Goal: Information Seeking & Learning: Check status

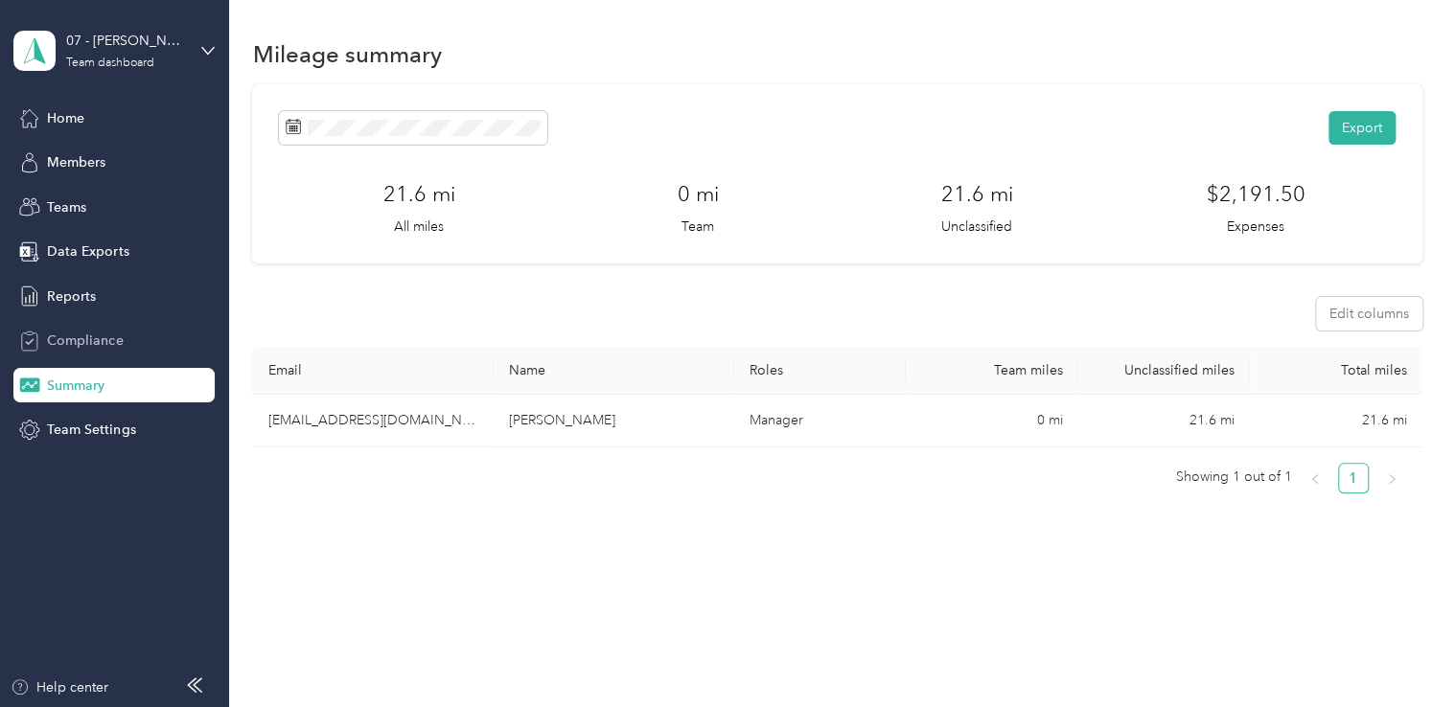
click at [103, 336] on span "Compliance" at bounding box center [85, 341] width 76 height 20
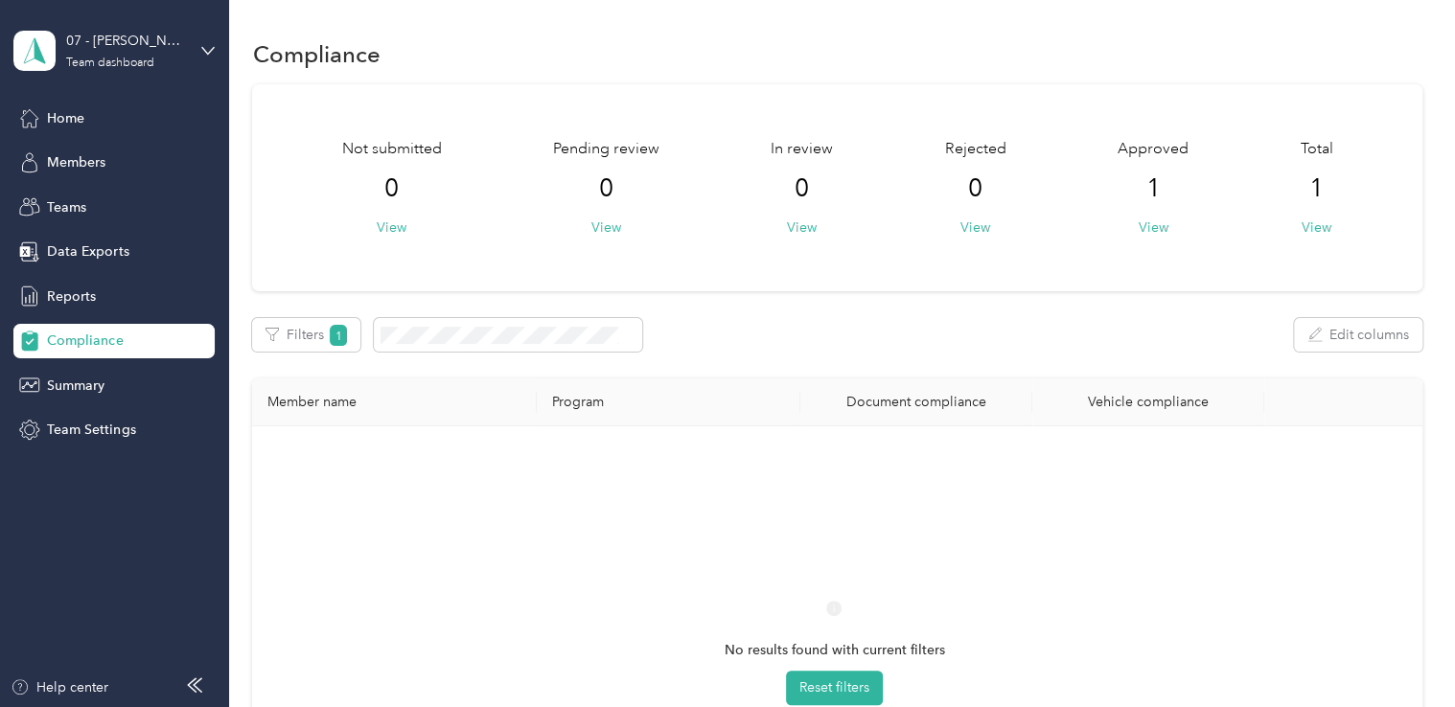
click at [1147, 186] on span "1" at bounding box center [1152, 188] width 14 height 31
click at [1148, 229] on button "View" at bounding box center [1153, 228] width 30 height 20
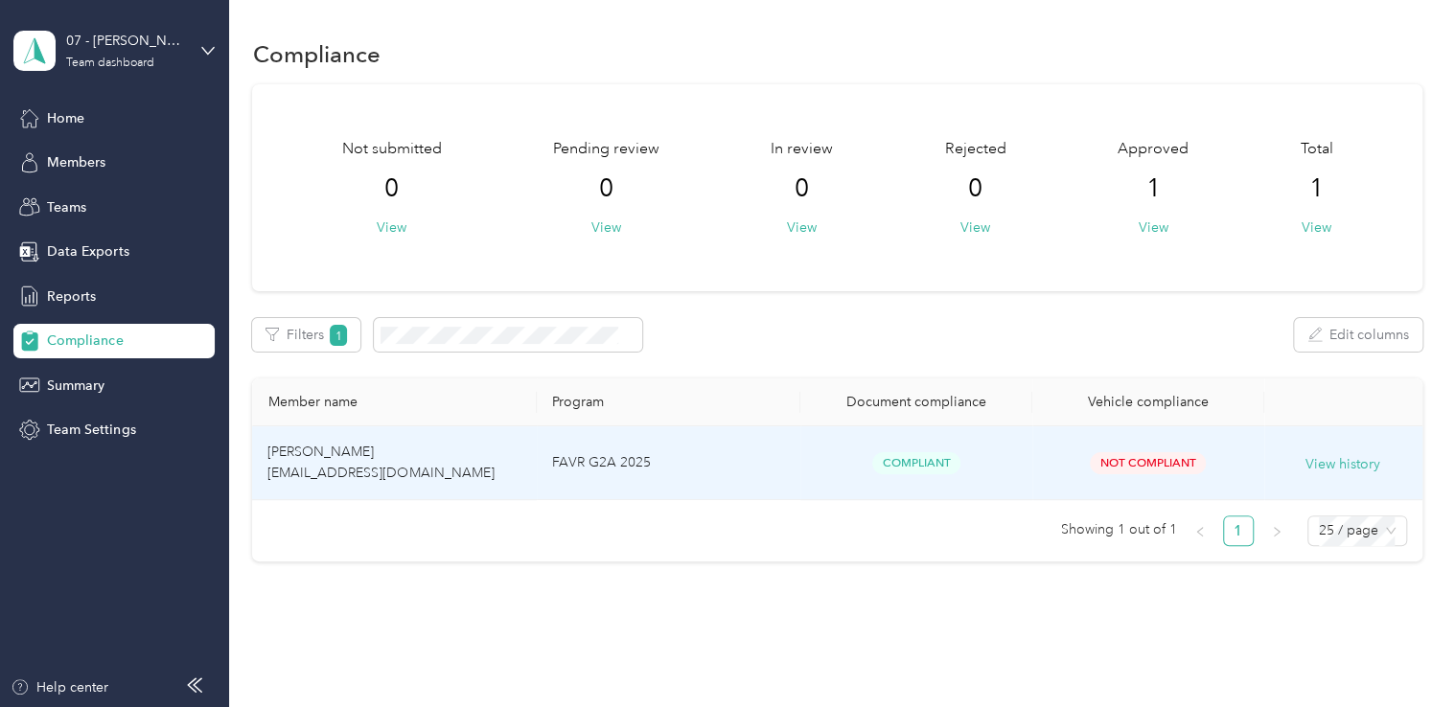
click at [913, 462] on span "Compliant" at bounding box center [916, 463] width 88 height 22
click at [512, 454] on td "[PERSON_NAME] [EMAIL_ADDRESS][DOMAIN_NAME]" at bounding box center [394, 464] width 285 height 74
click at [1345, 468] on button "View history" at bounding box center [1342, 464] width 75 height 21
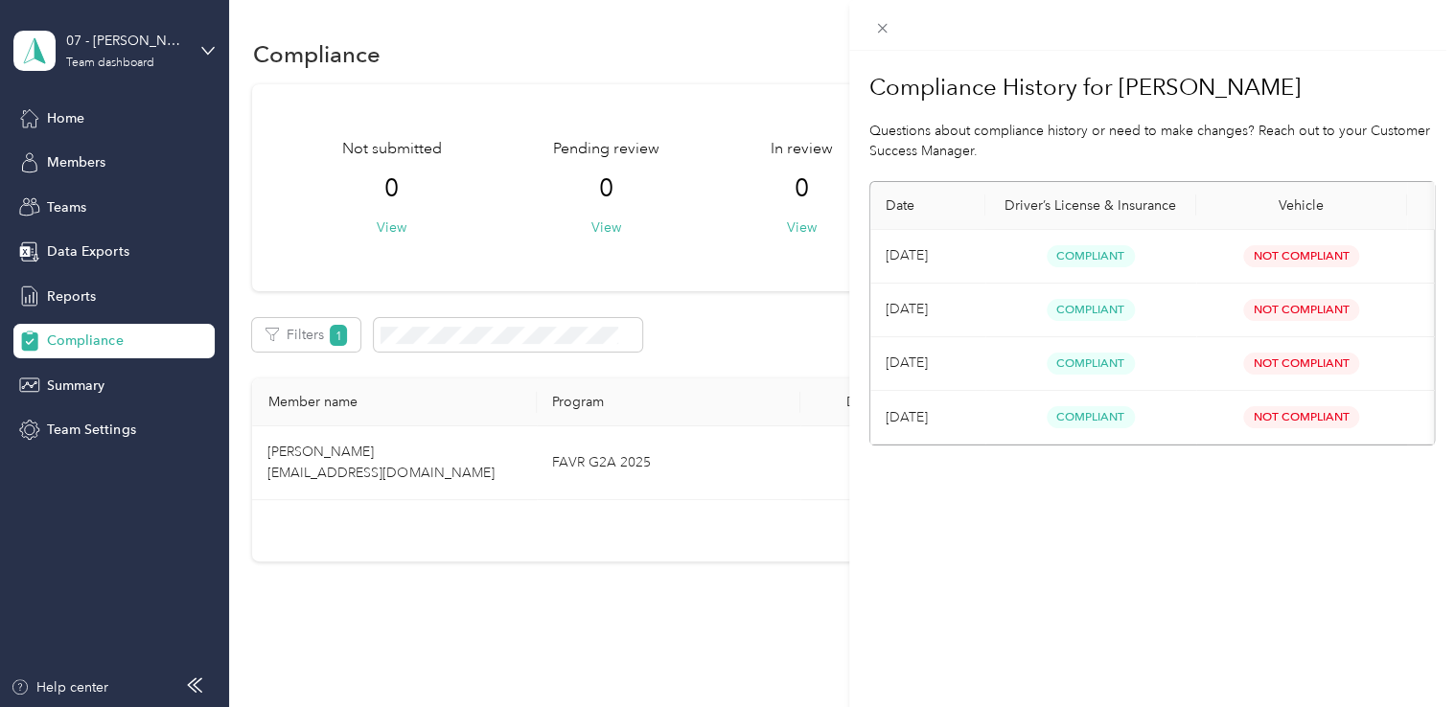
click at [671, 600] on div "Compliance History for [PERSON_NAME] Questions about compliance history or need…" at bounding box center [727, 353] width 1455 height 707
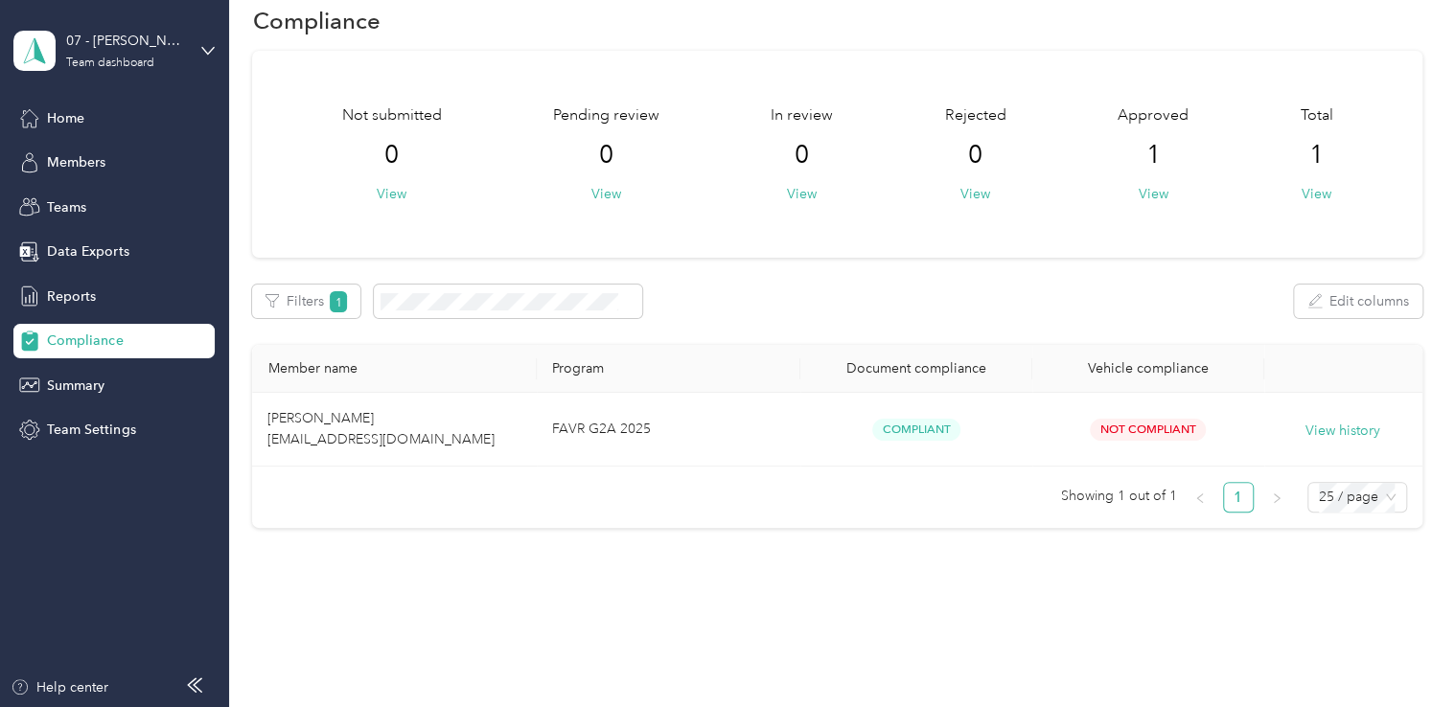
scroll to position [52, 0]
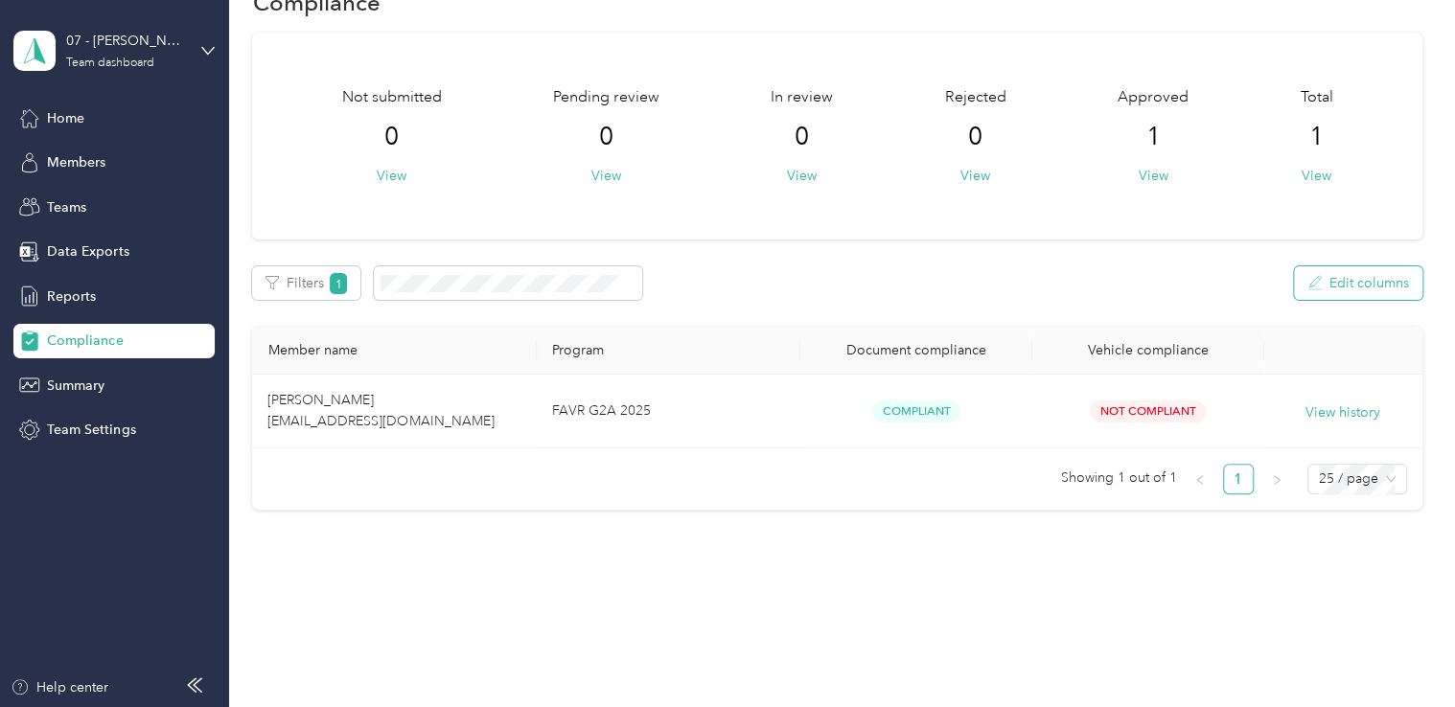
click at [1383, 288] on button "Edit columns" at bounding box center [1358, 283] width 128 height 34
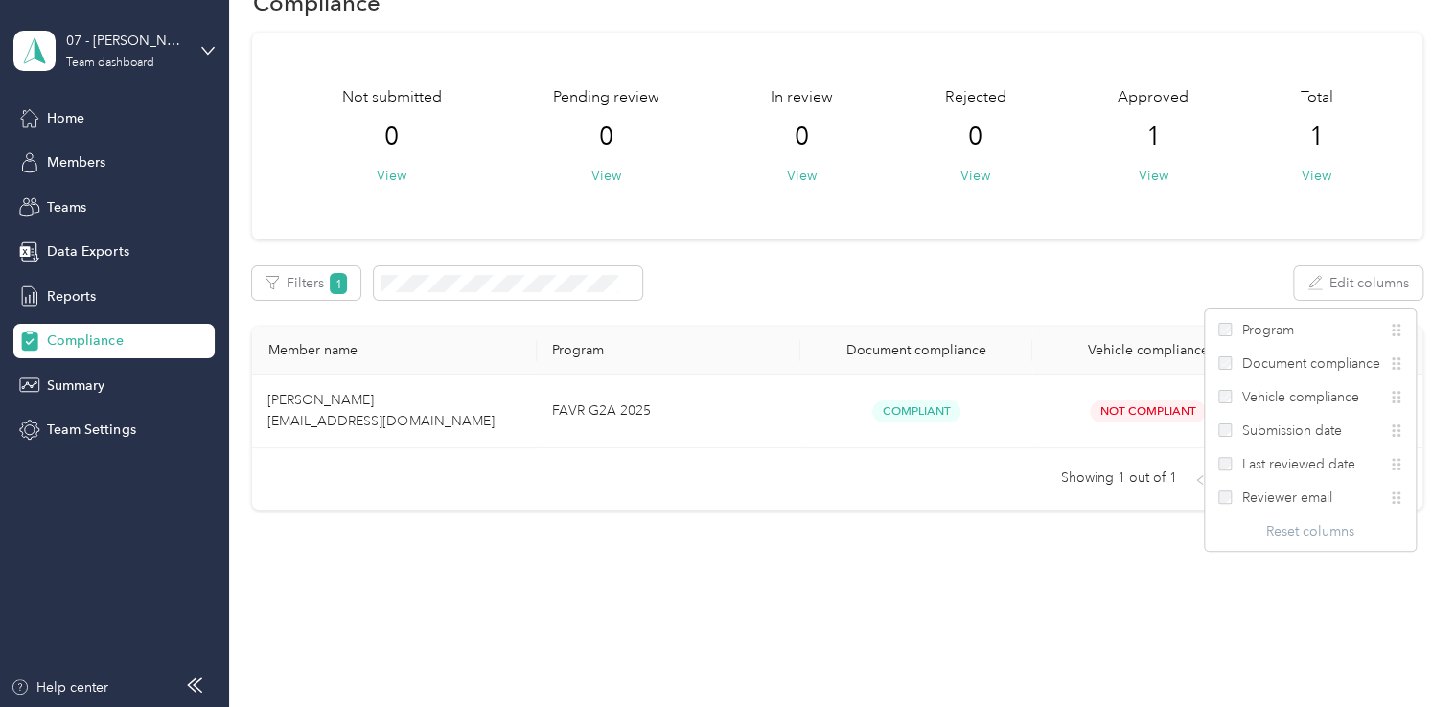
click at [1030, 620] on div "Compliance Not submitted 0 View Pending review 0 View In review 0 View Rejected…" at bounding box center [837, 353] width 1216 height 707
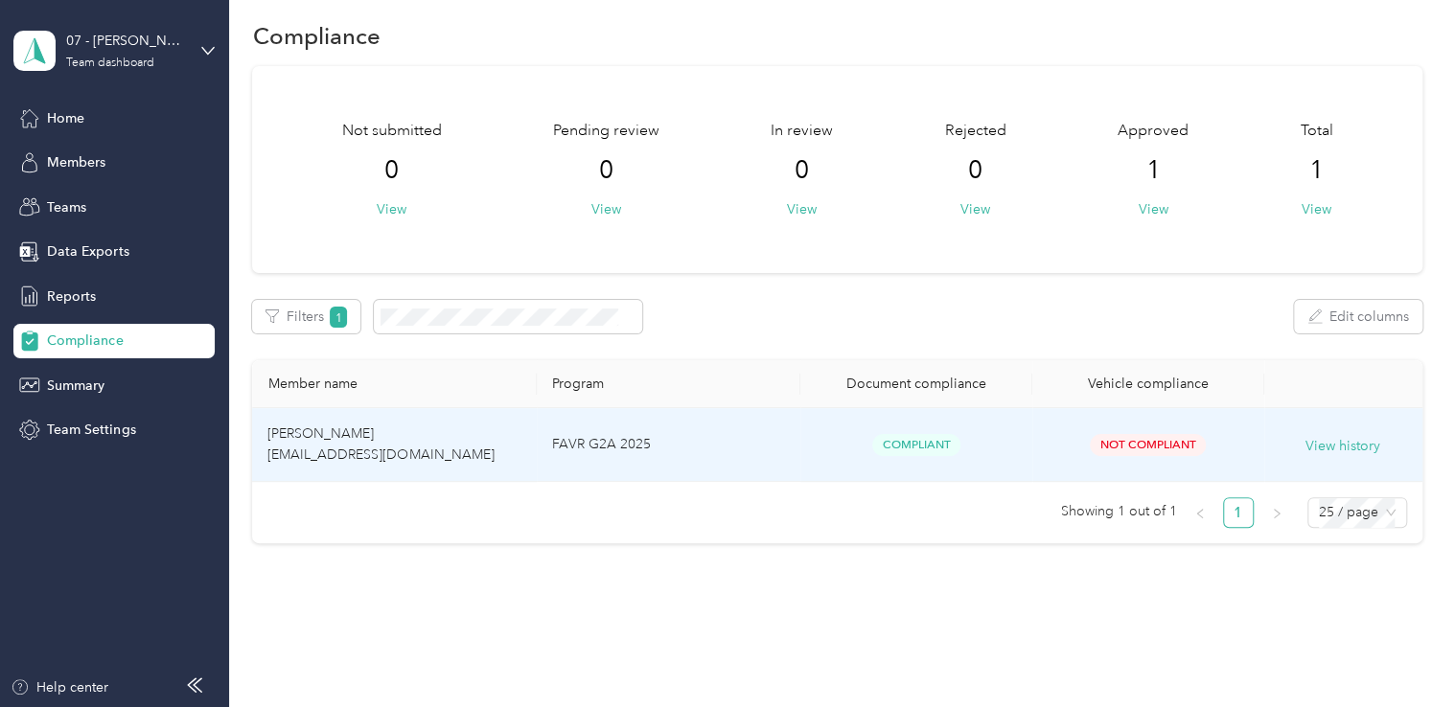
scroll to position [0, 0]
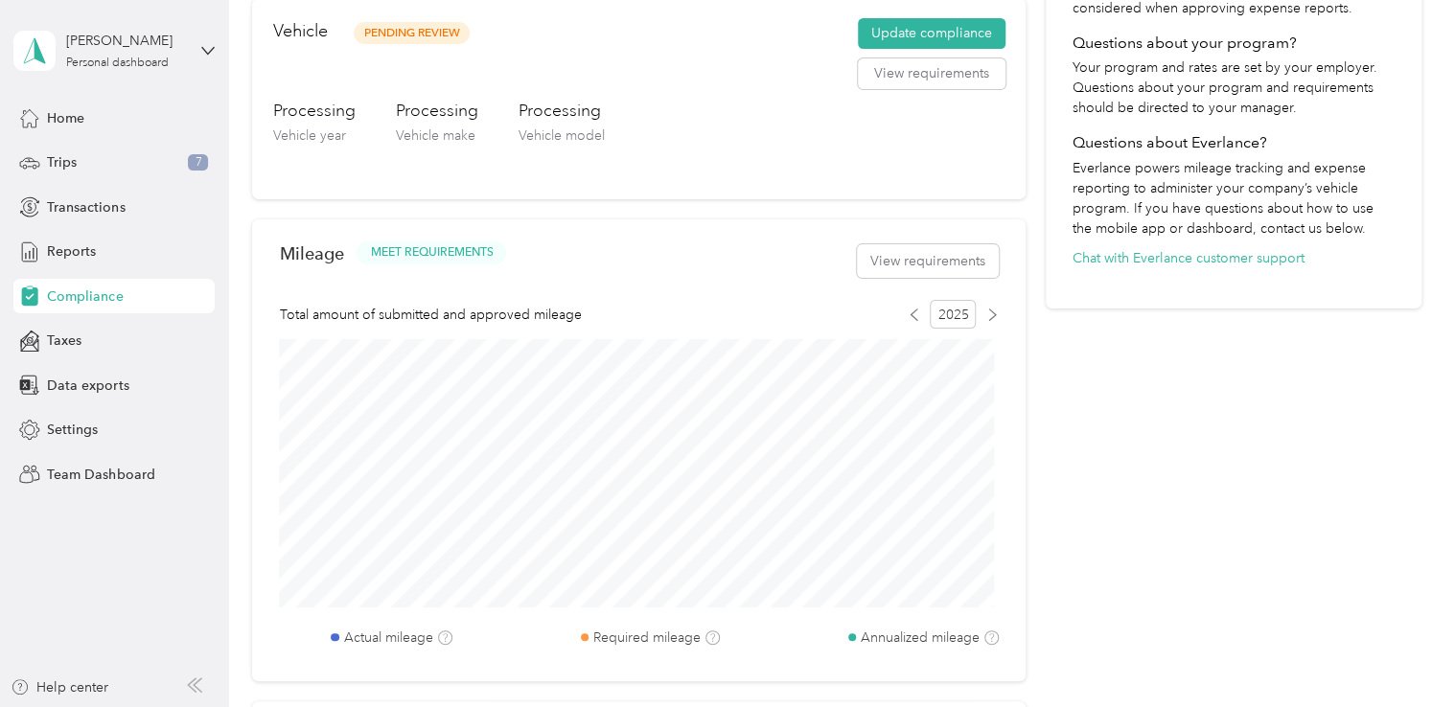
scroll to position [575, 0]
click at [164, 161] on div "Trips 7" at bounding box center [113, 163] width 201 height 35
